Goal: Transaction & Acquisition: Purchase product/service

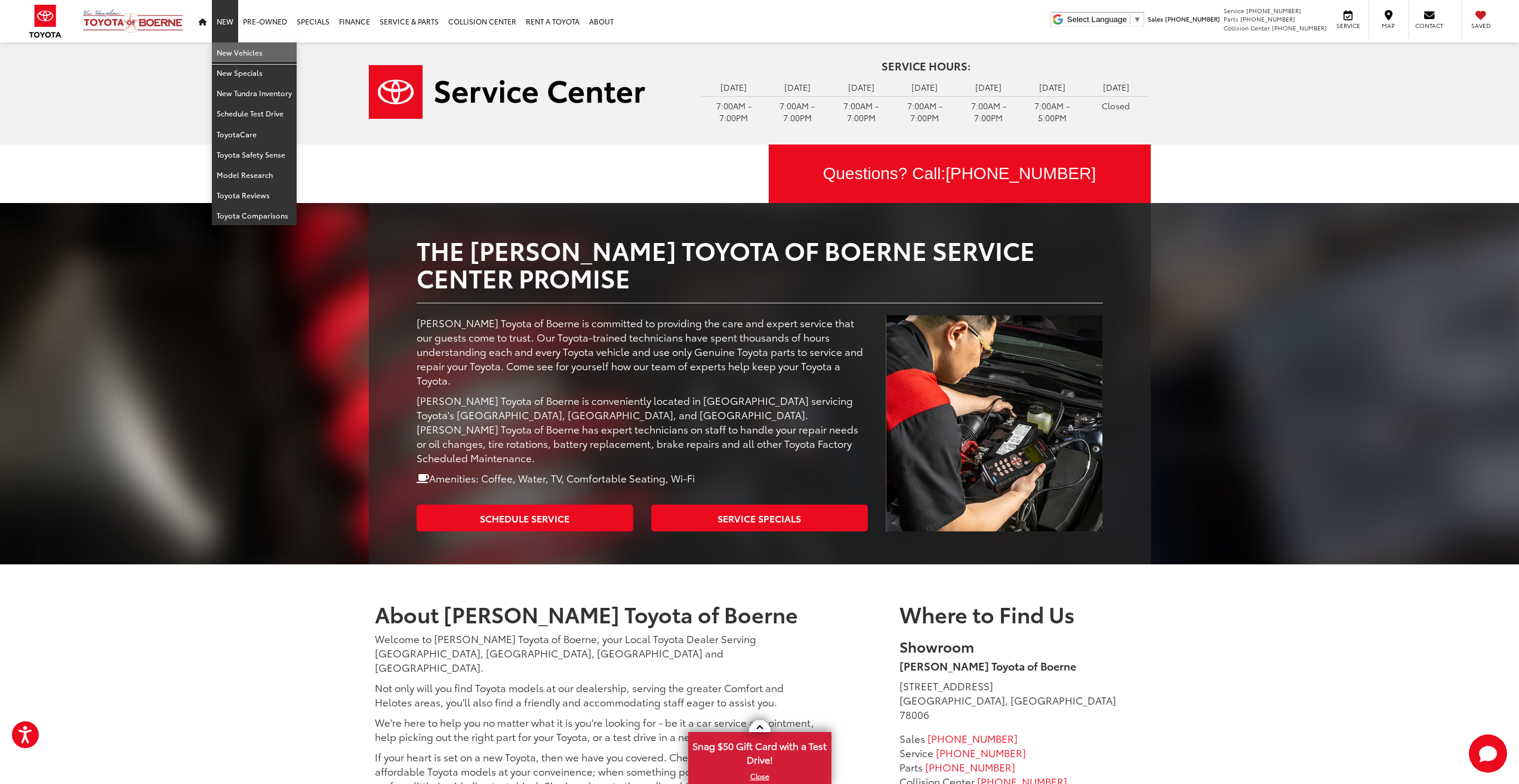
click at [232, 51] on link "New Vehicles" at bounding box center [254, 52] width 84 height 20
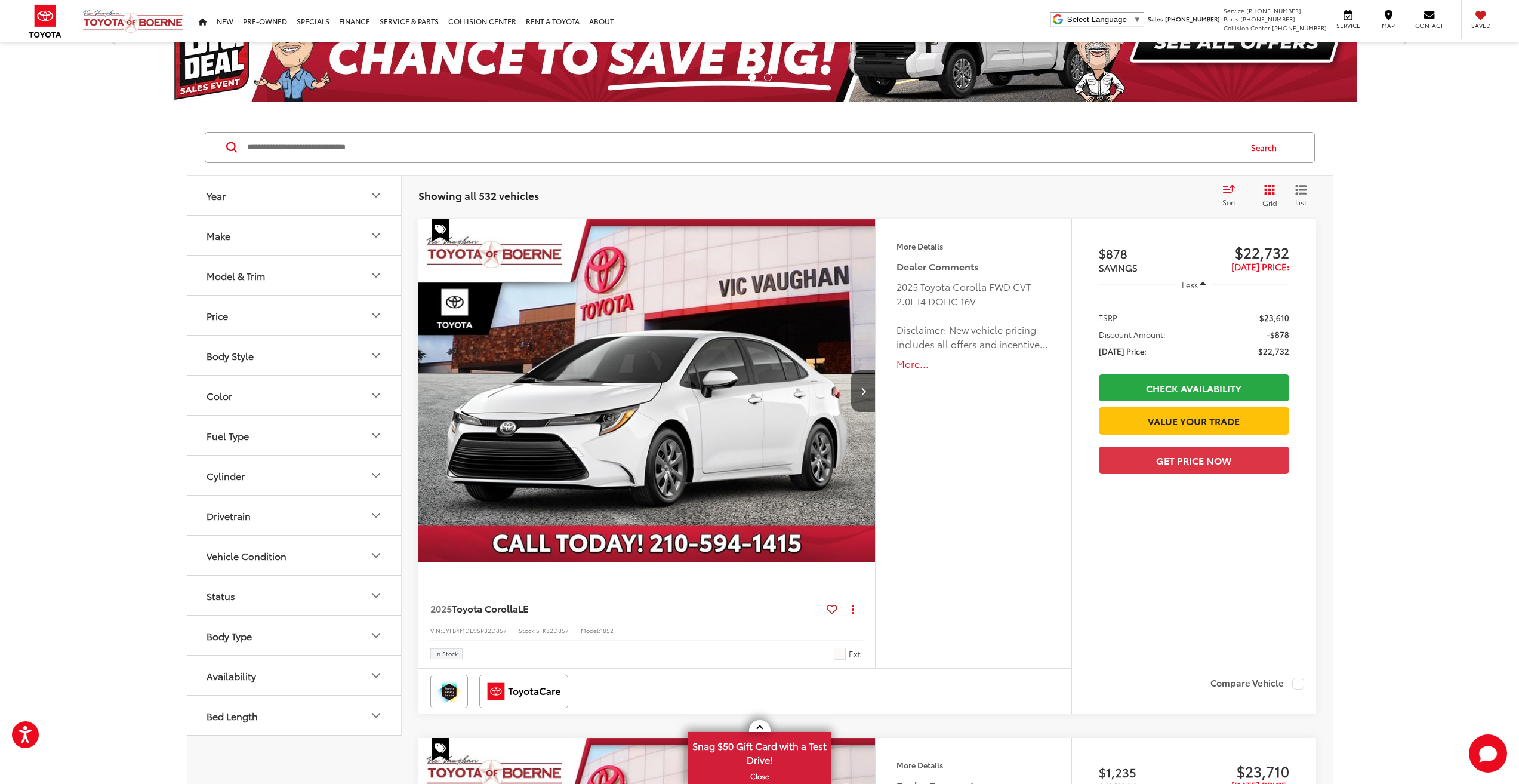
click at [244, 281] on div "Model & Trim" at bounding box center [235, 276] width 58 height 11
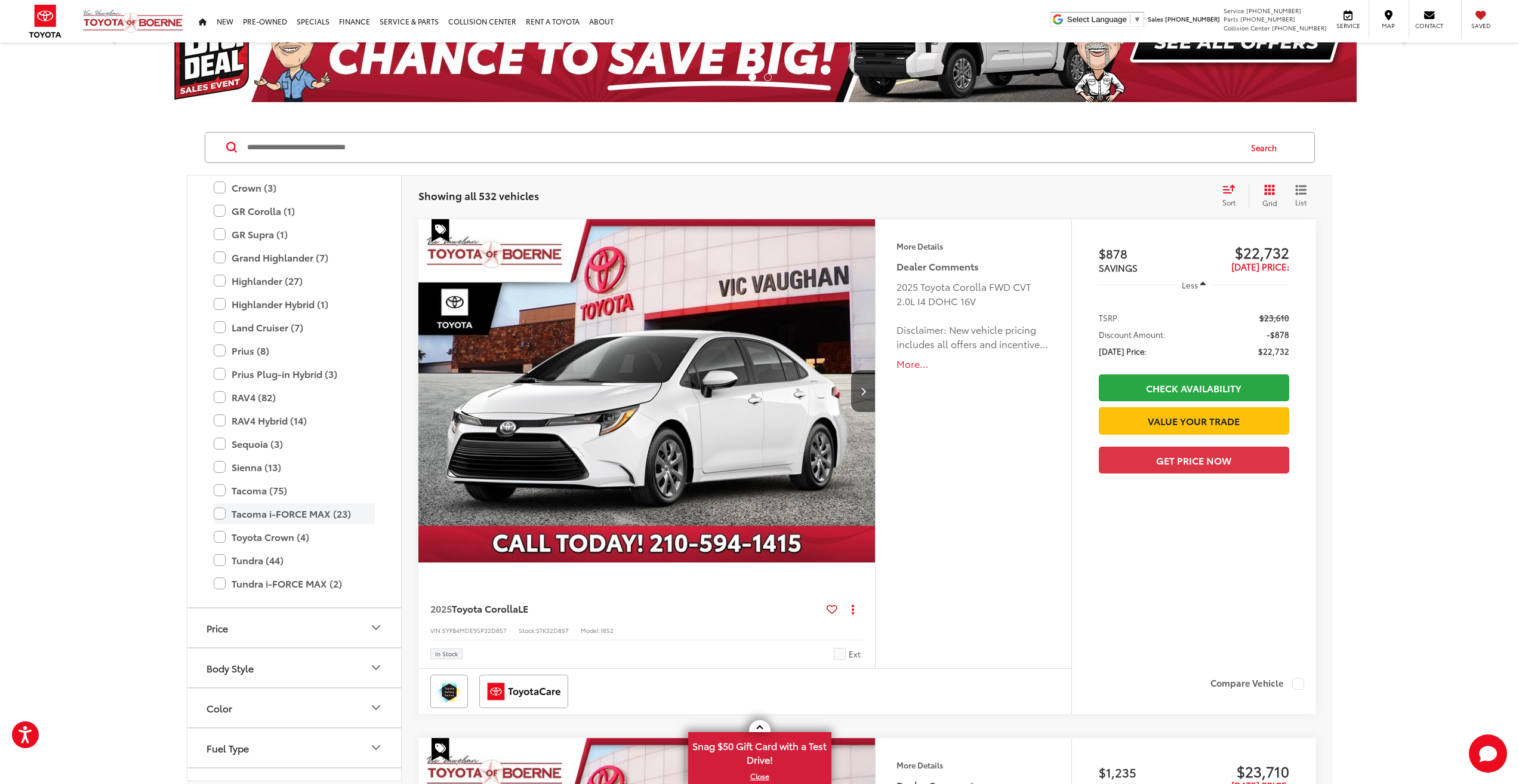
scroll to position [292, 0]
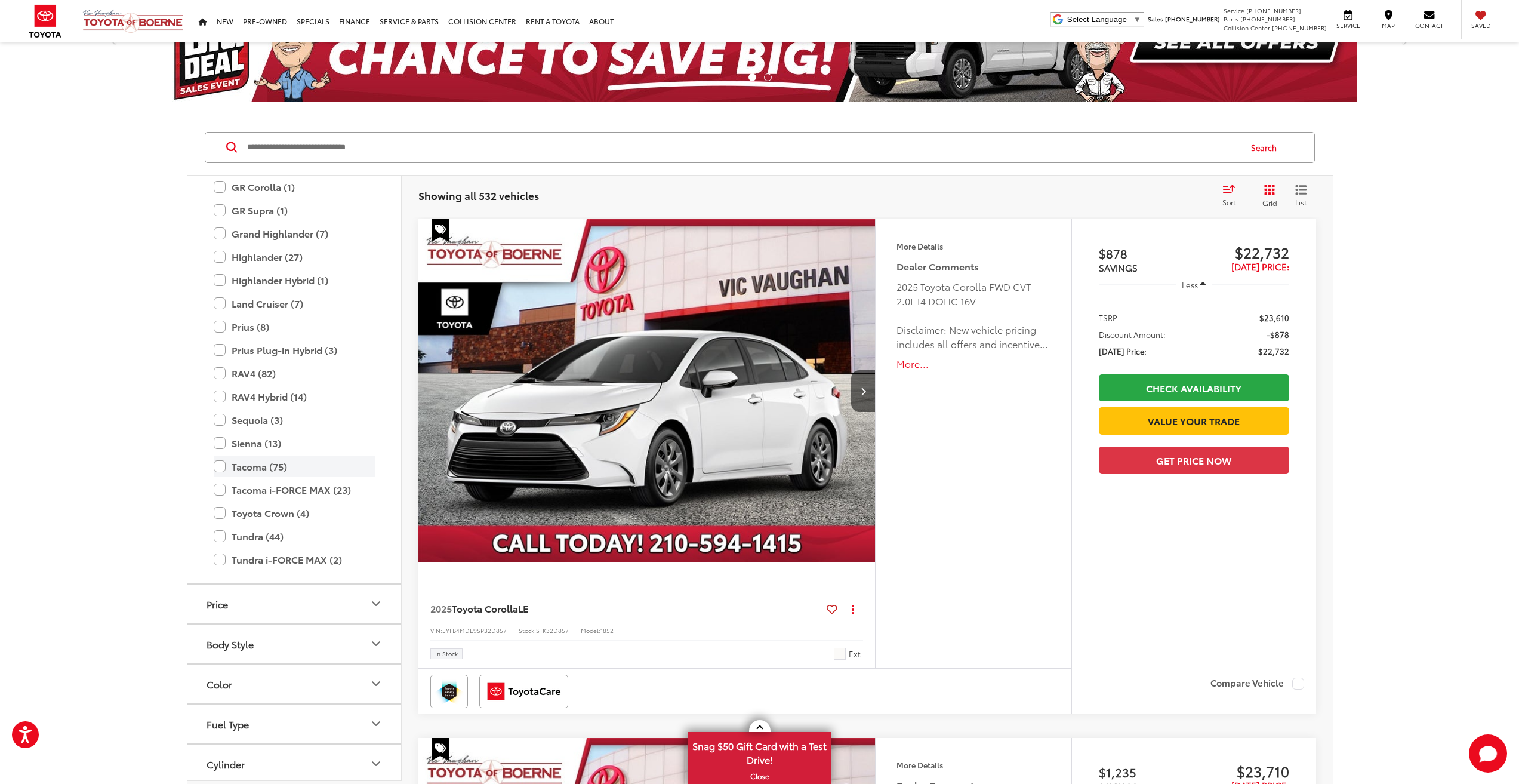
click at [249, 472] on label "Tacoma (75)" at bounding box center [294, 466] width 161 height 21
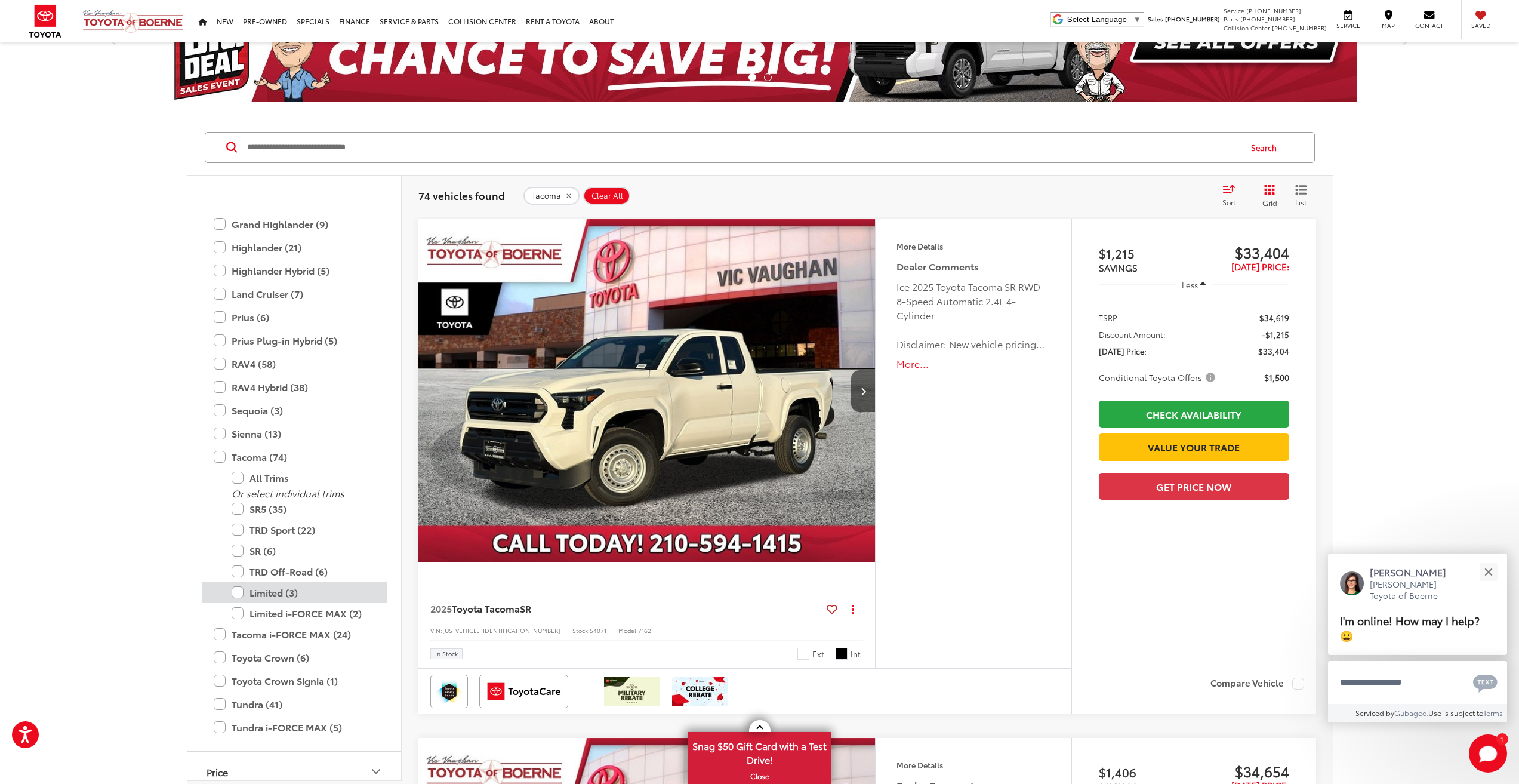
scroll to position [351, 0]
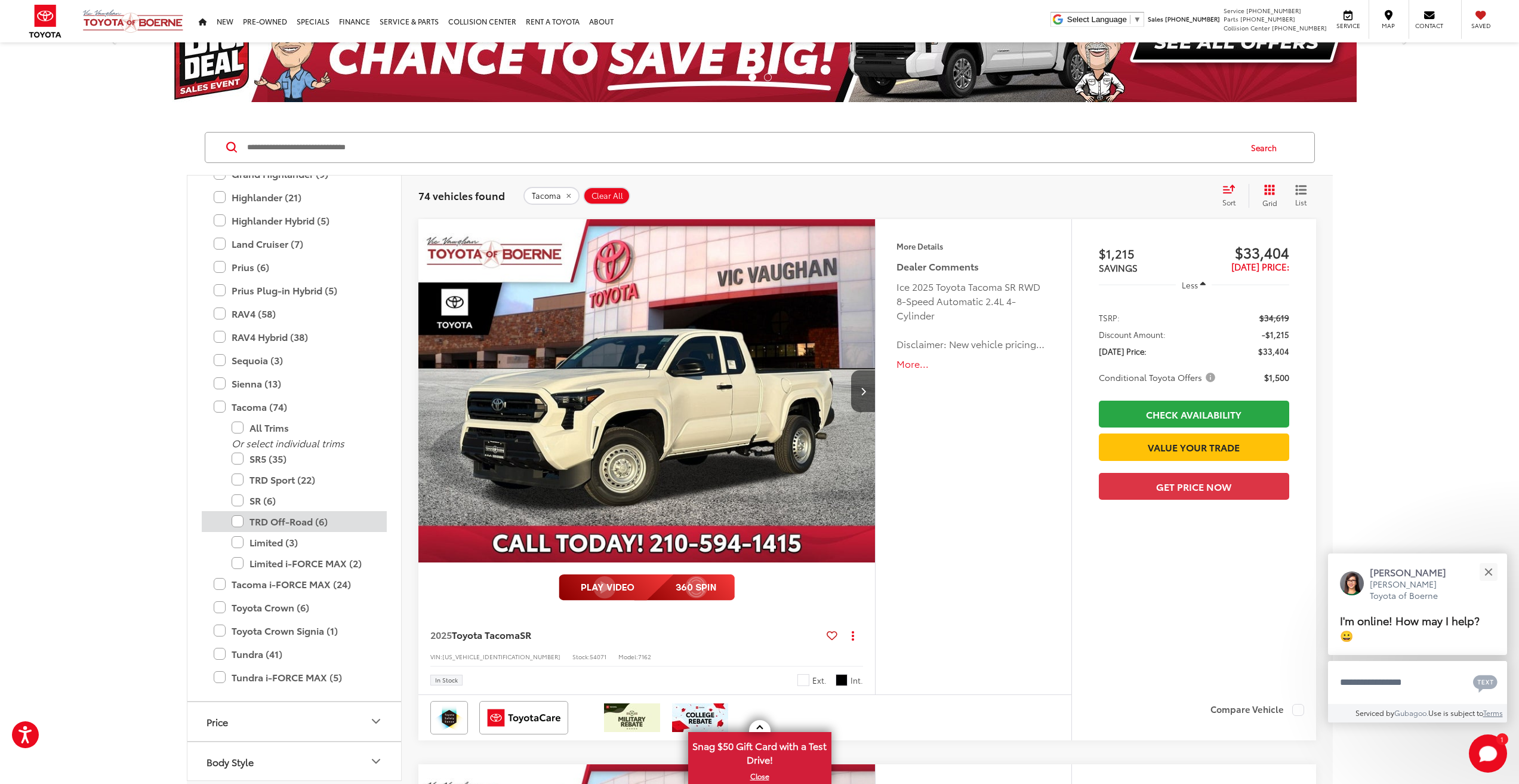
click at [267, 523] on label "TRD Off-Road (6)" at bounding box center [304, 521] width 143 height 21
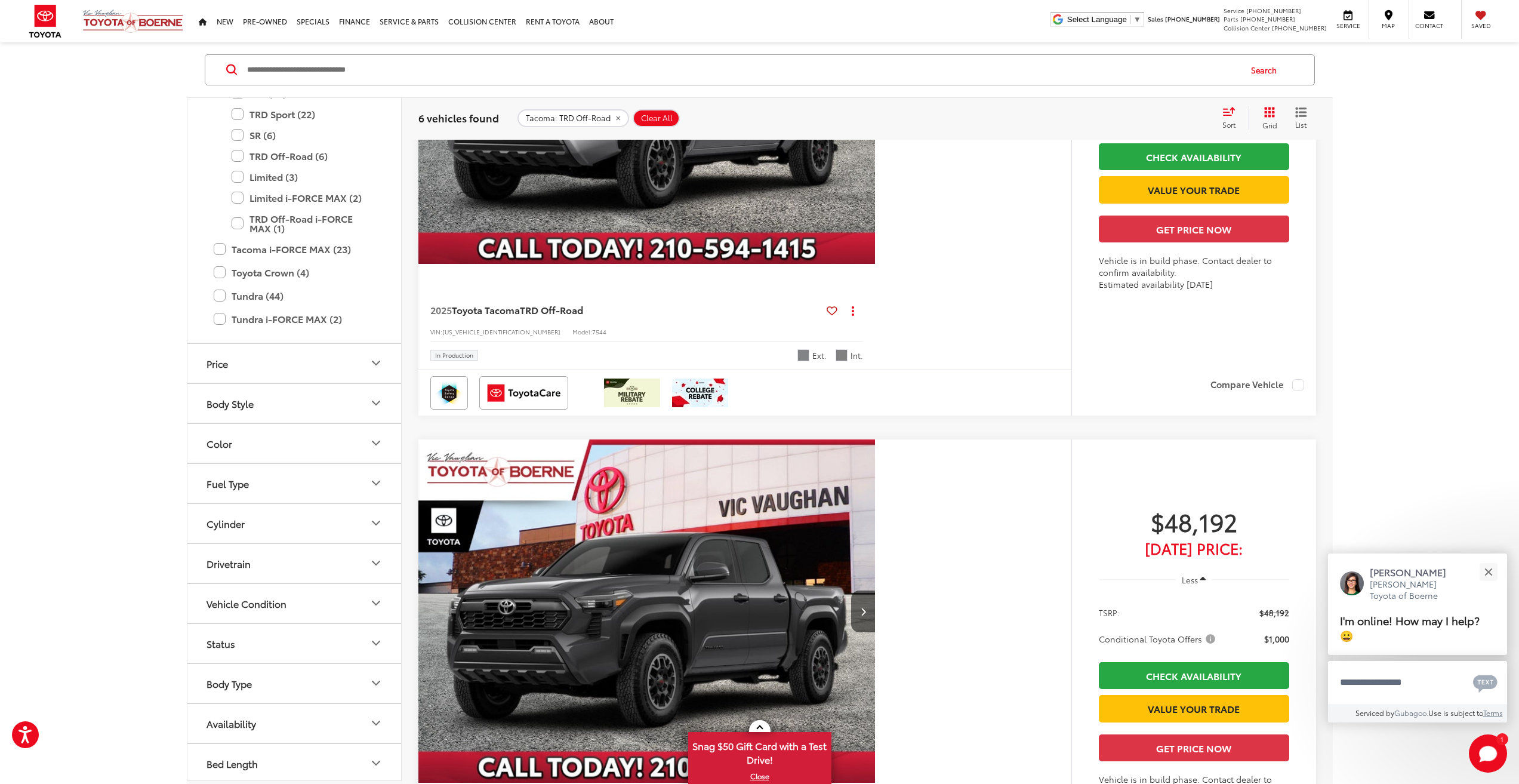
scroll to position [641, 0]
click at [261, 753] on button "Bed Length" at bounding box center [295, 760] width 215 height 39
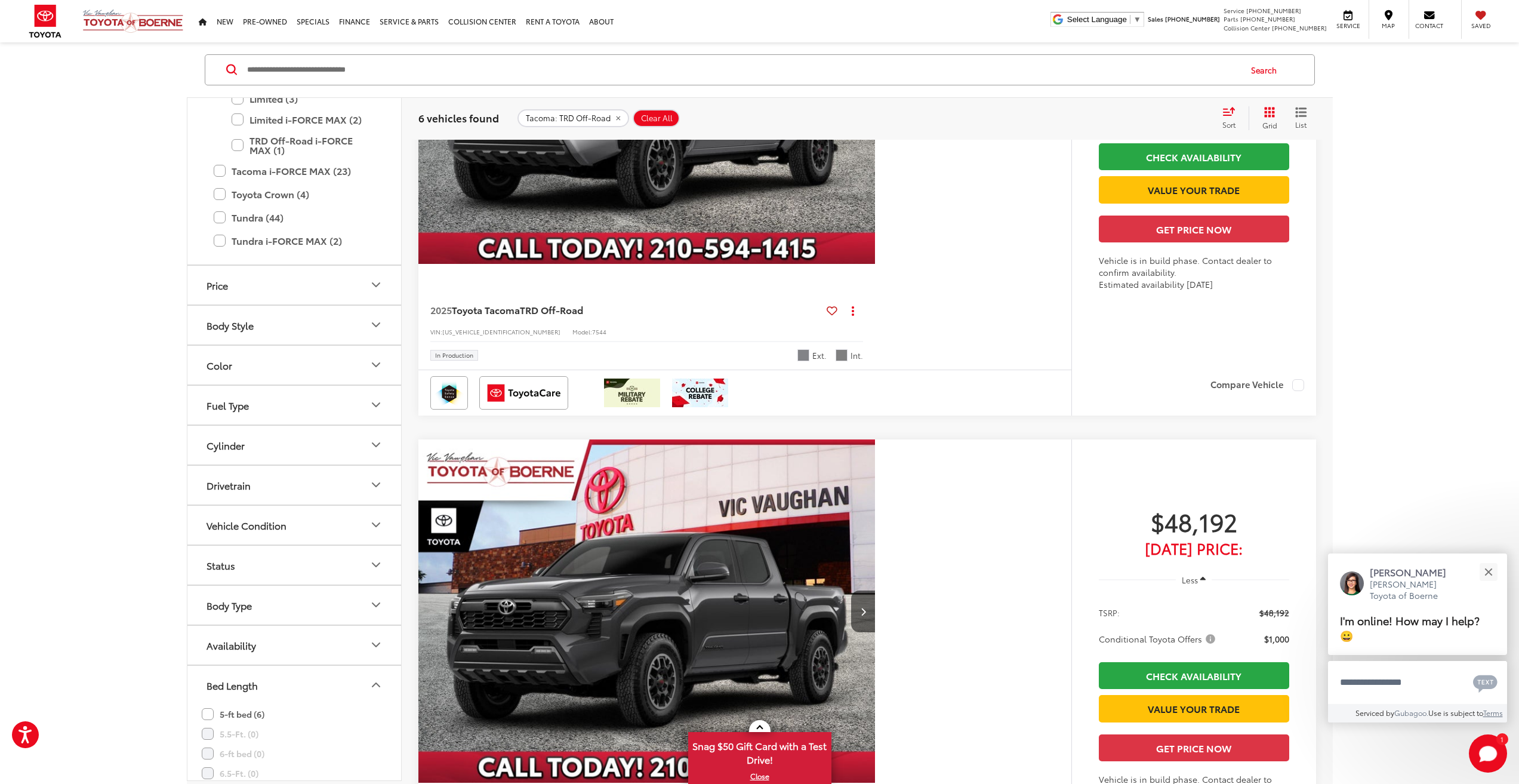
scroll to position [731, 0]
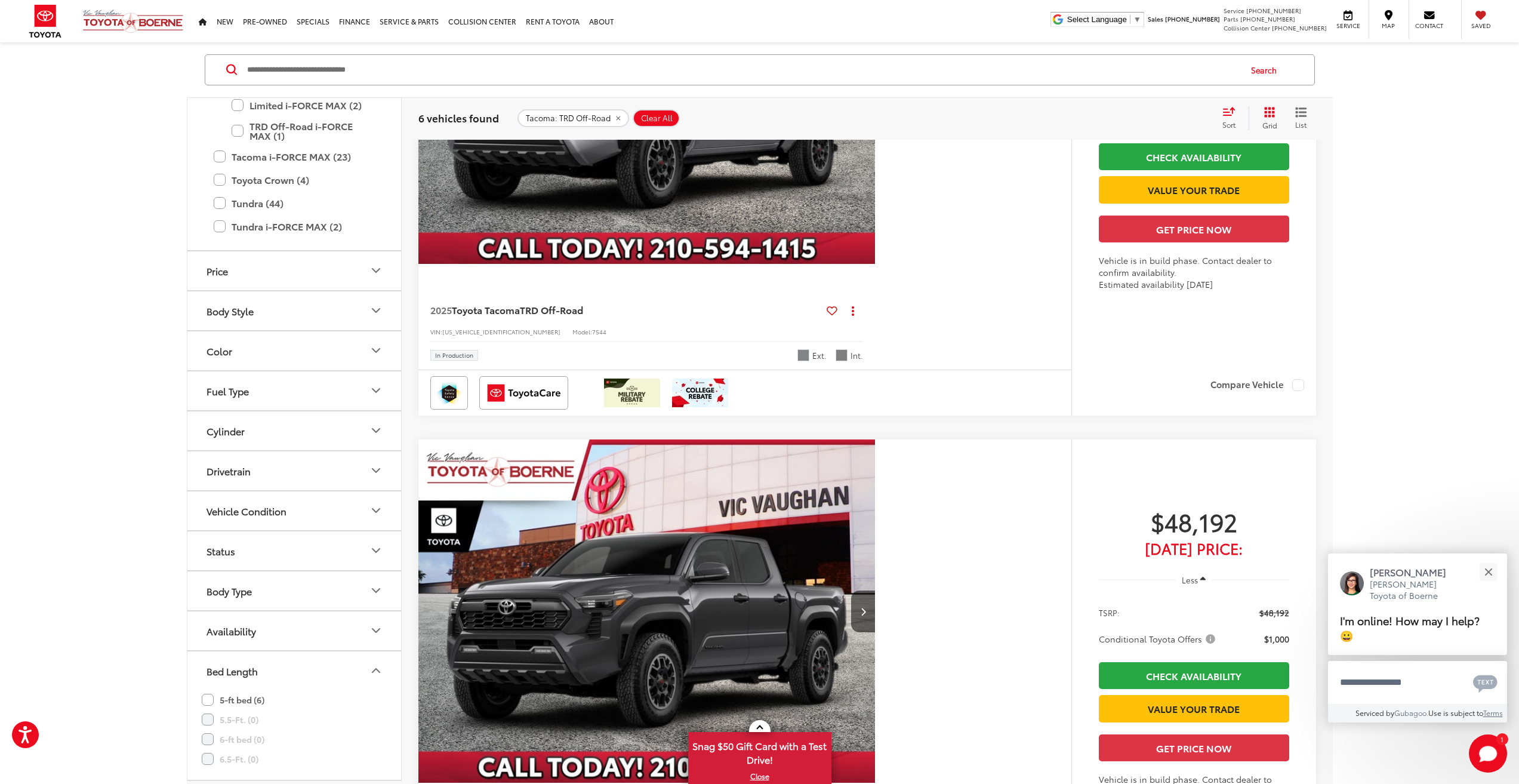
click at [206, 738] on label "6-ft bed (0)" at bounding box center [233, 739] width 63 height 20
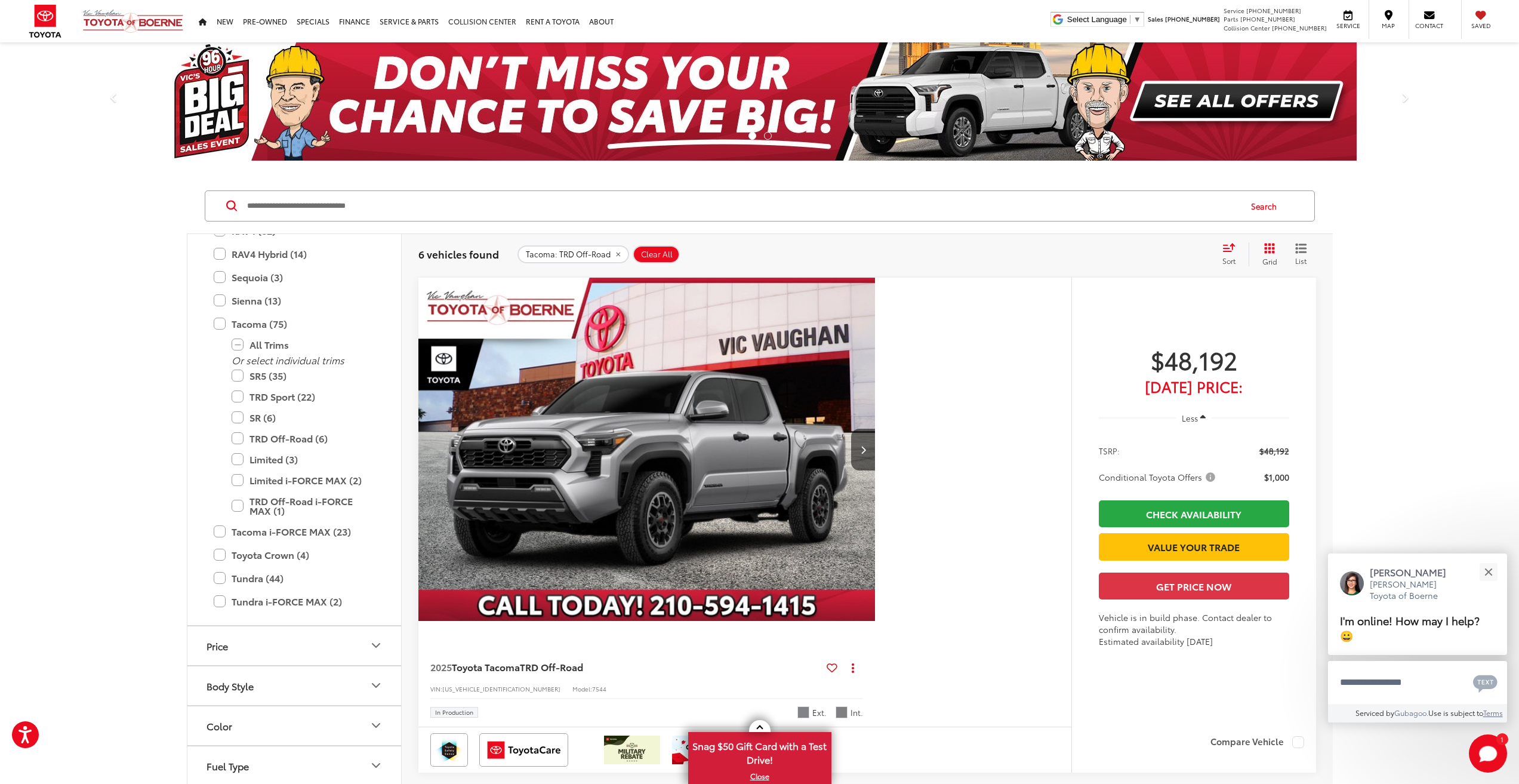
scroll to position [0, 0]
